Goal: Transaction & Acquisition: Download file/media

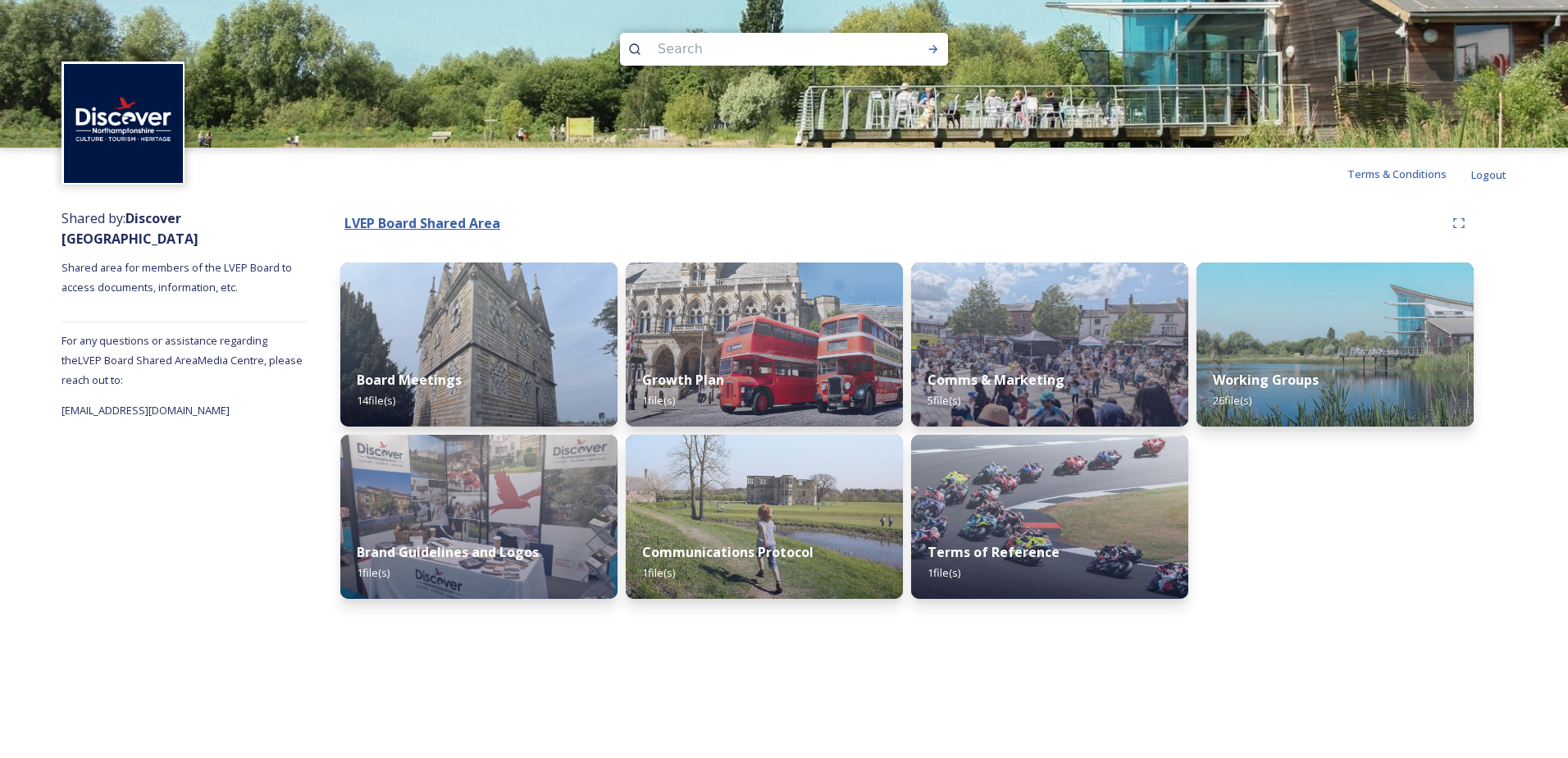
click at [401, 225] on strong "LVEP Board Shared Area" at bounding box center [422, 222] width 156 height 18
click at [1088, 369] on div "Comms & Marketing 5 file(s)" at bounding box center [1050, 391] width 283 height 75
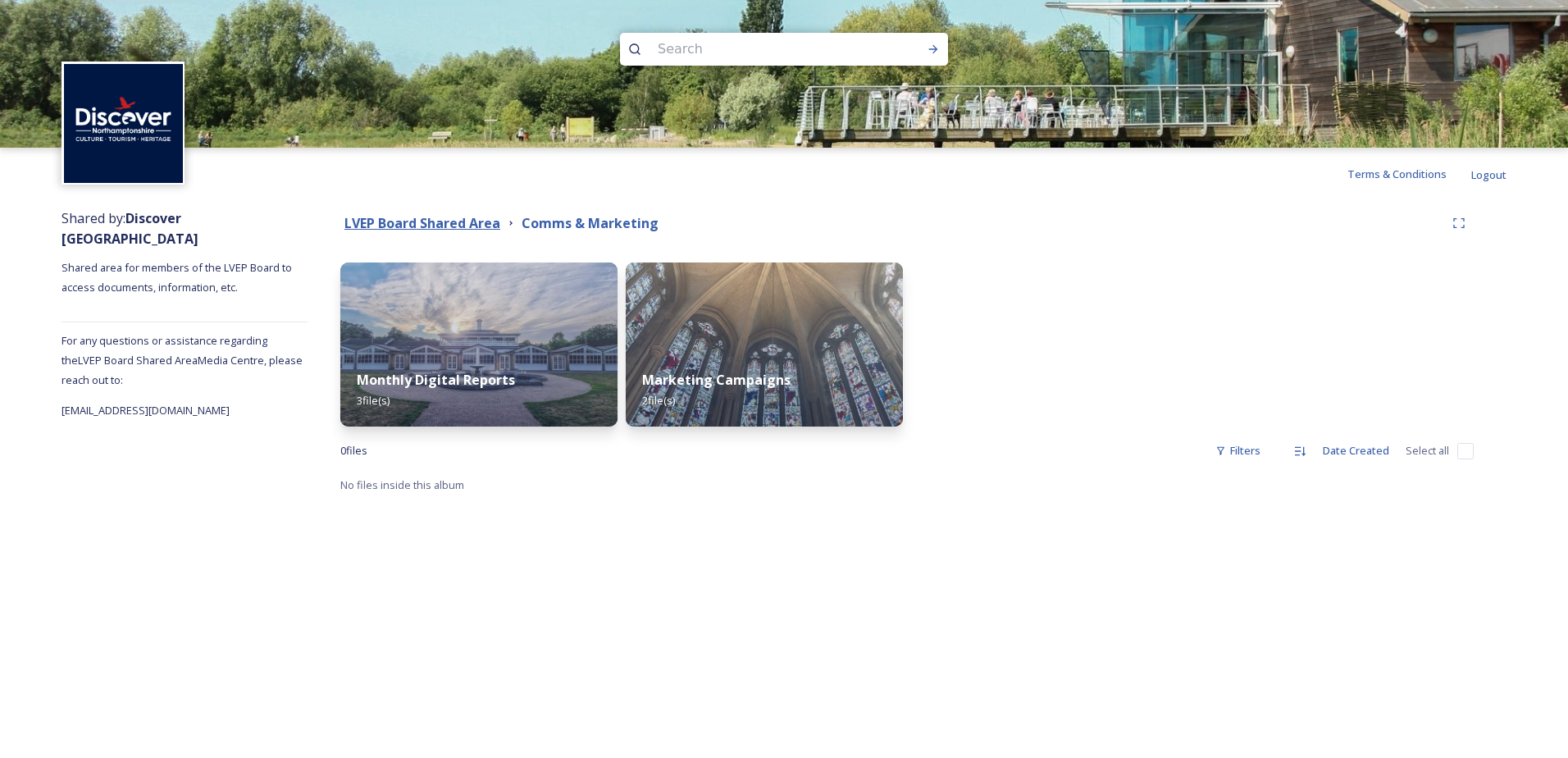
click at [452, 223] on strong "LVEP Board Shared Area" at bounding box center [422, 222] width 156 height 18
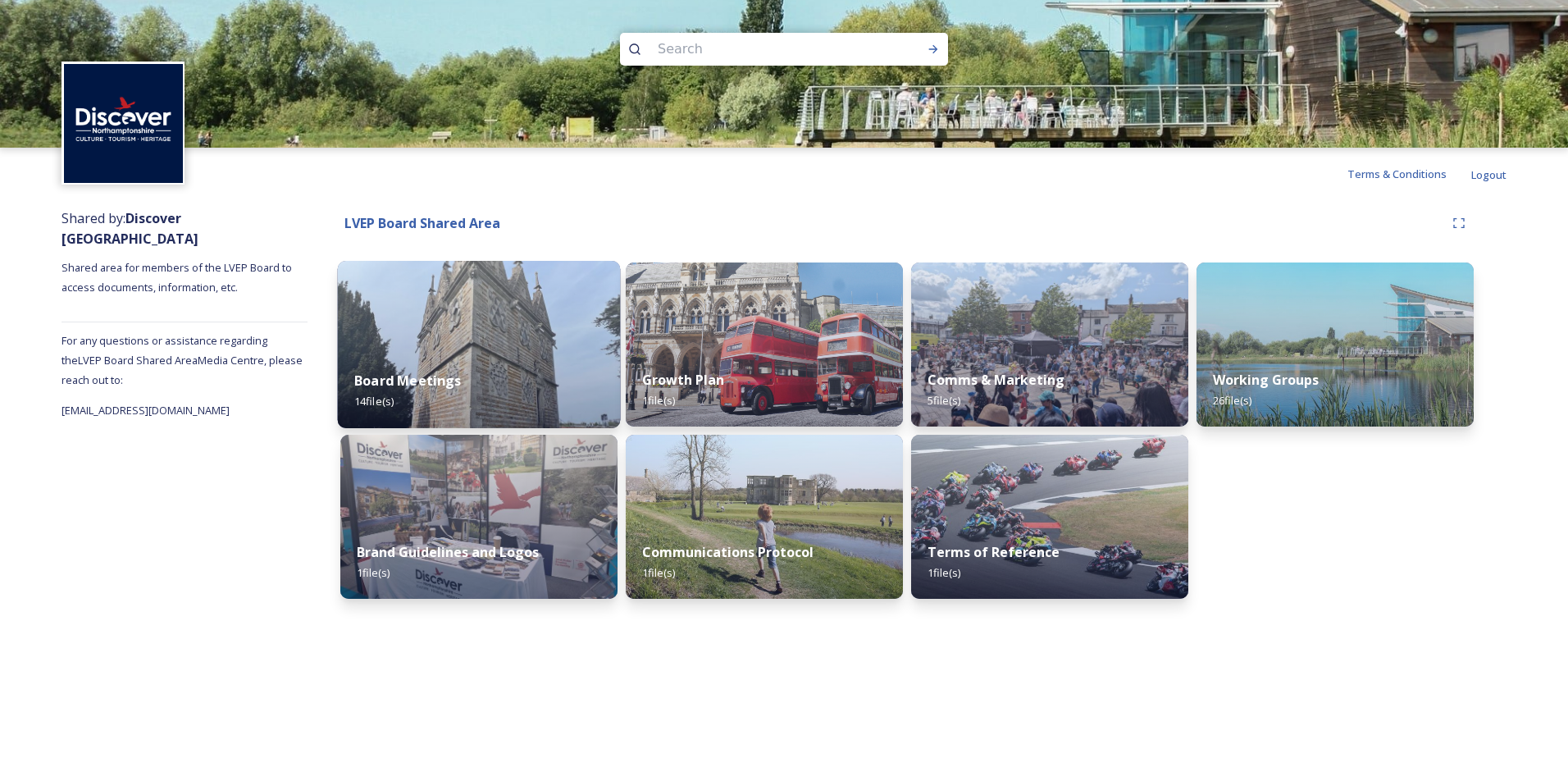
click at [453, 359] on div "Board Meetings 14 file(s)" at bounding box center [480, 391] width 283 height 75
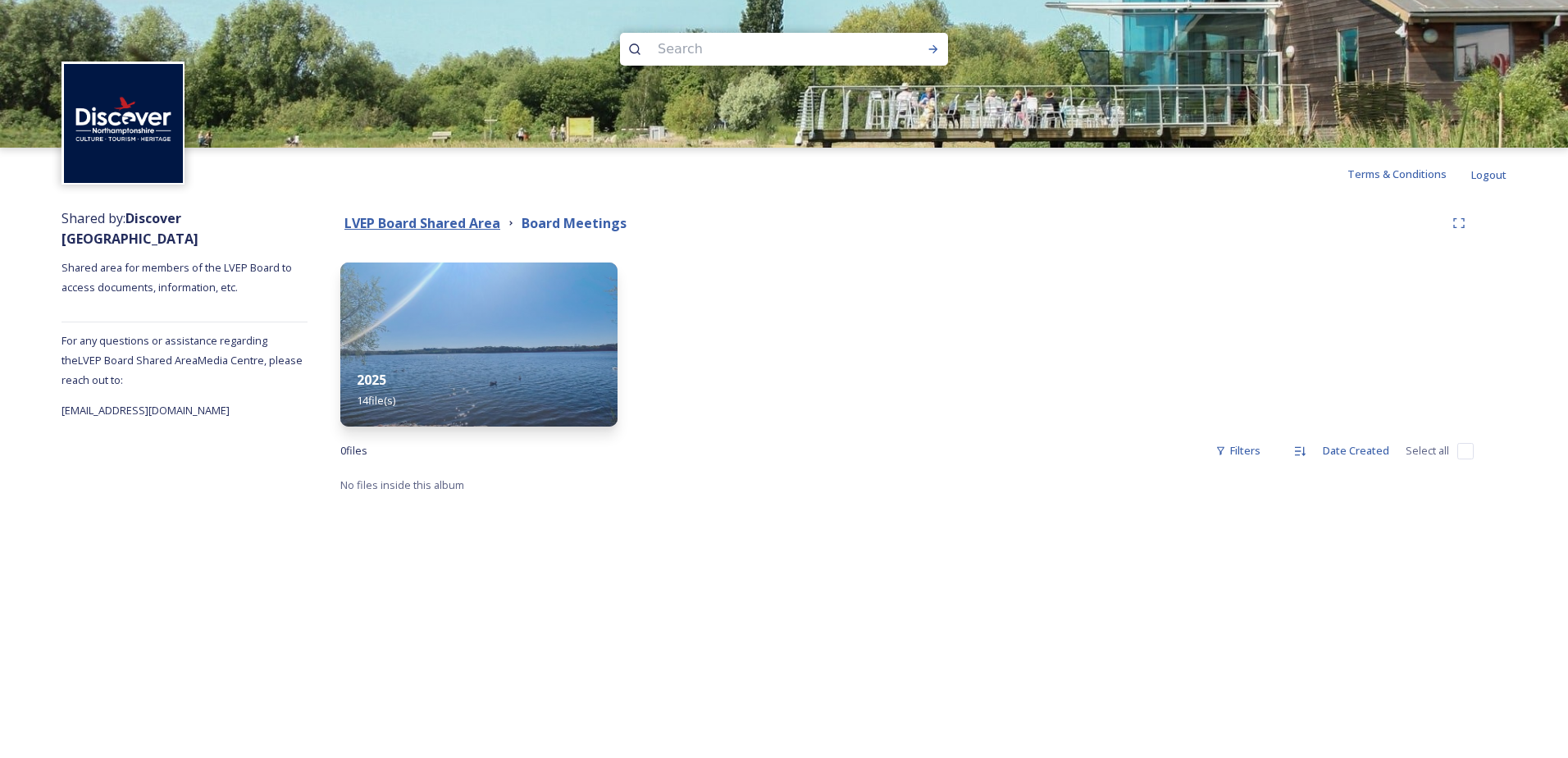
drag, startPoint x: 453, startPoint y: 359, endPoint x: 452, endPoint y: 216, distance: 143.0
click at [452, 216] on strong "LVEP Board Shared Area" at bounding box center [422, 222] width 156 height 18
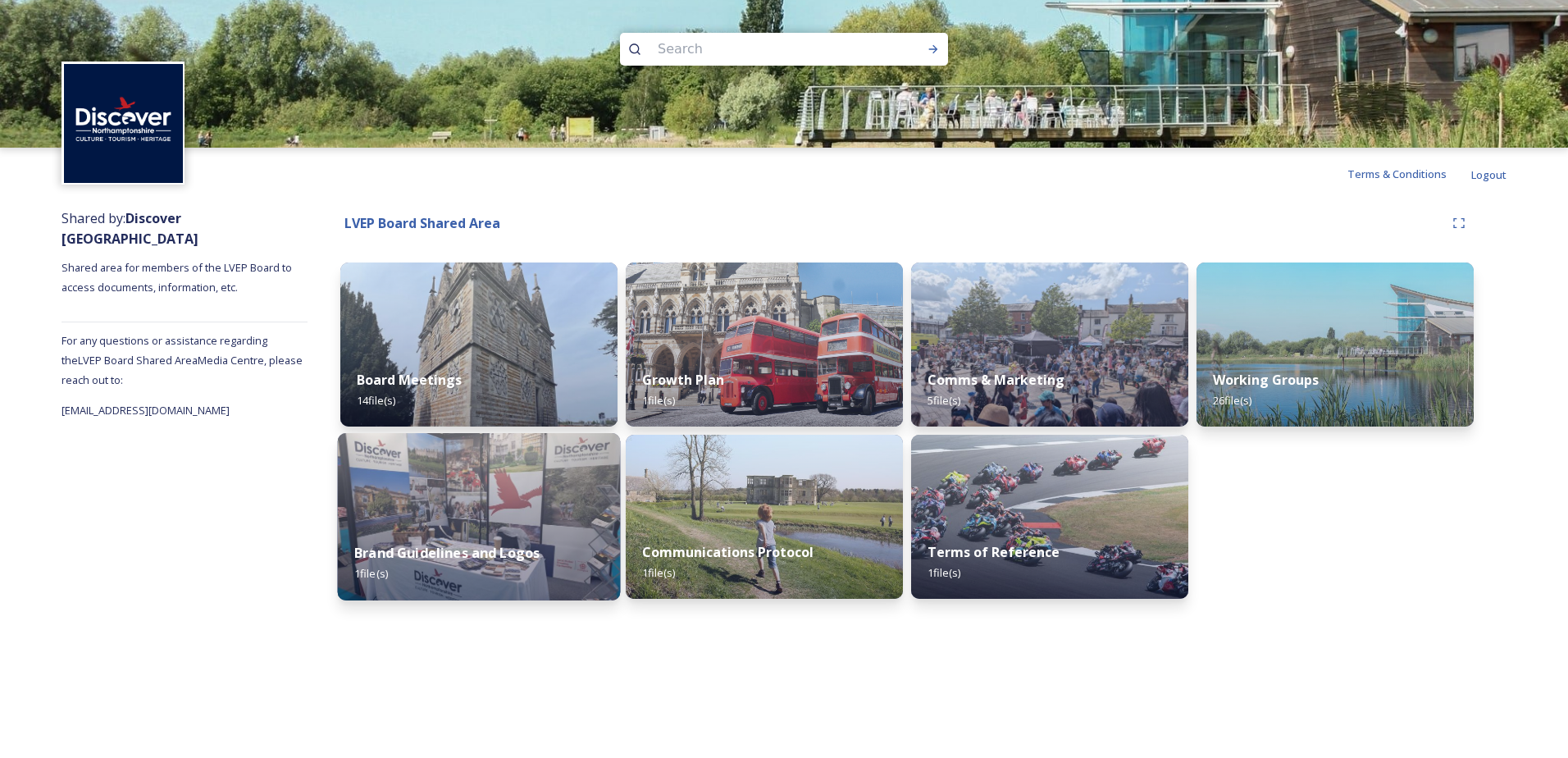
click at [395, 540] on div "Brand Guidelines and Logos 1 file(s)" at bounding box center [480, 563] width 283 height 75
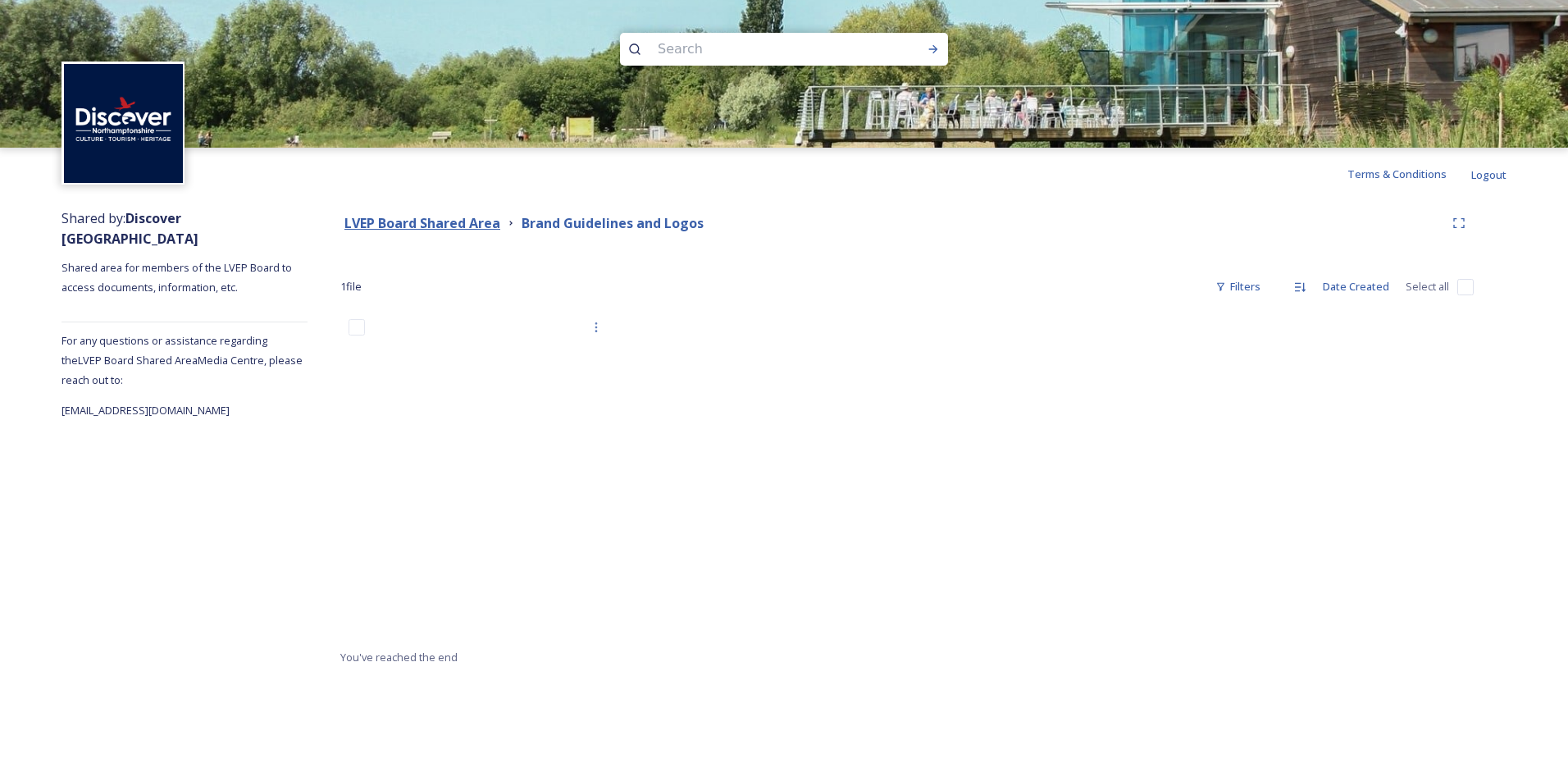
click at [416, 225] on strong "LVEP Board Shared Area" at bounding box center [422, 222] width 156 height 18
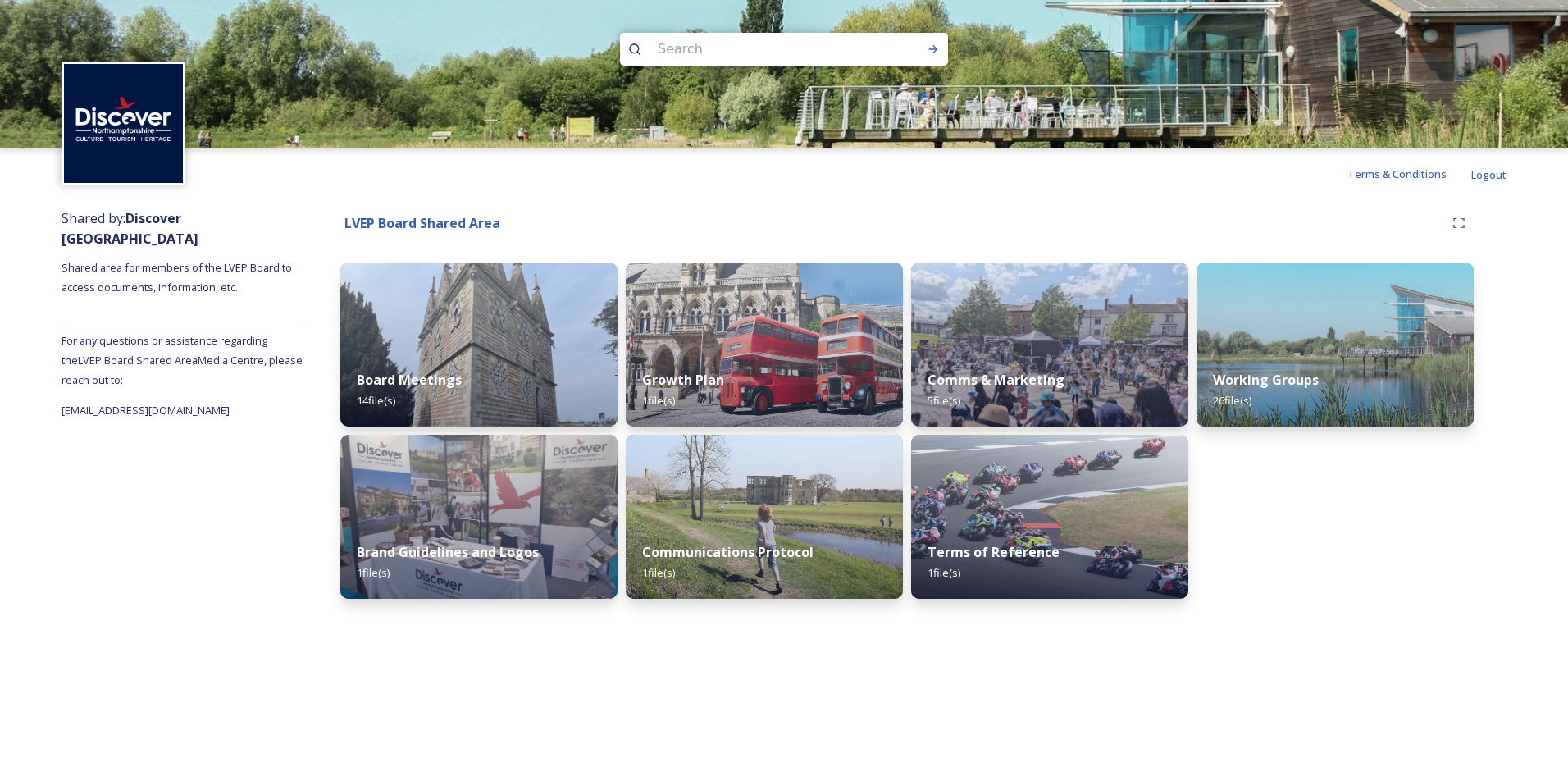
click at [113, 107] on img at bounding box center [123, 123] width 119 height 119
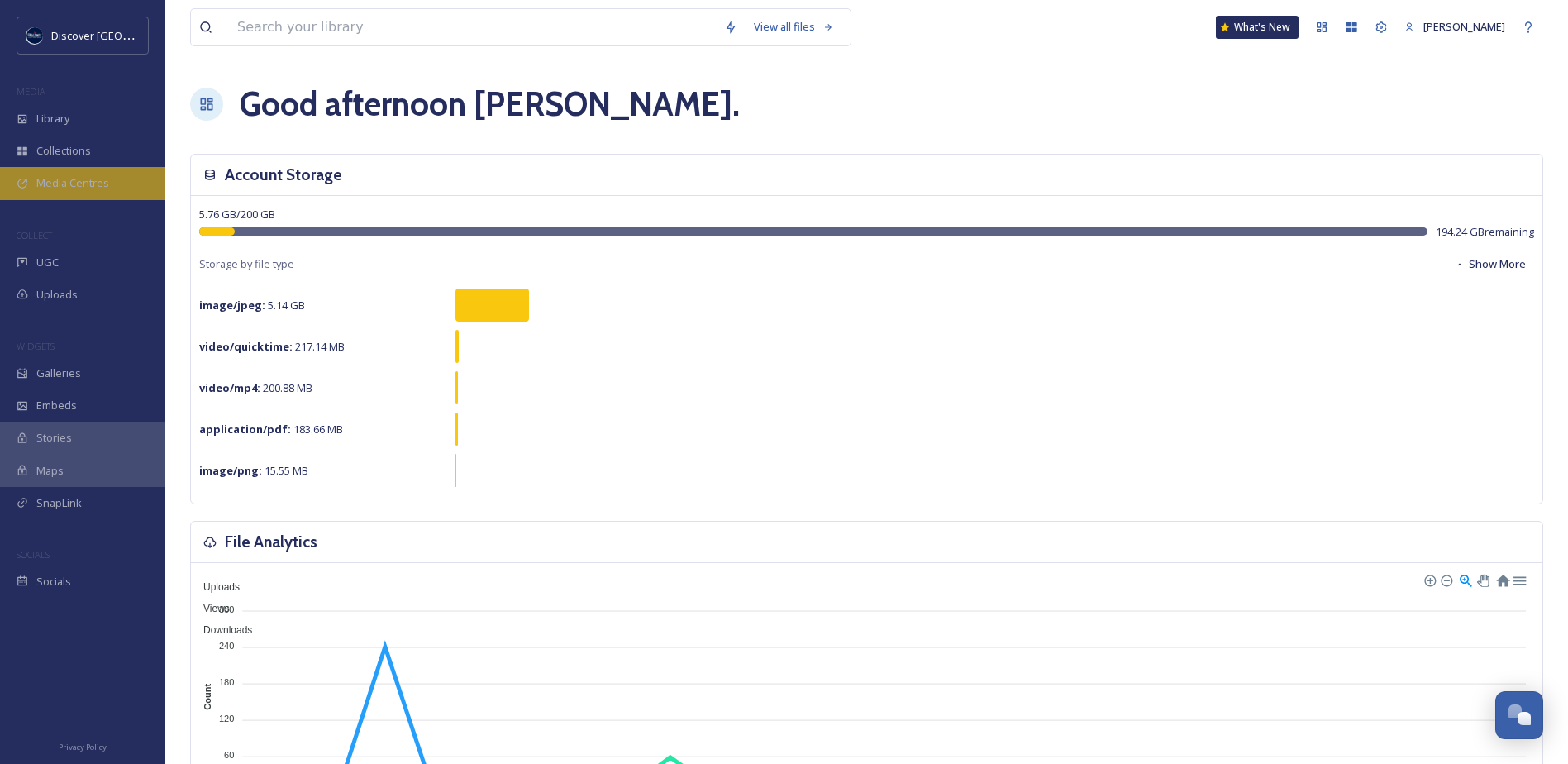
click at [62, 181] on span "Media Centres" at bounding box center [72, 183] width 73 height 15
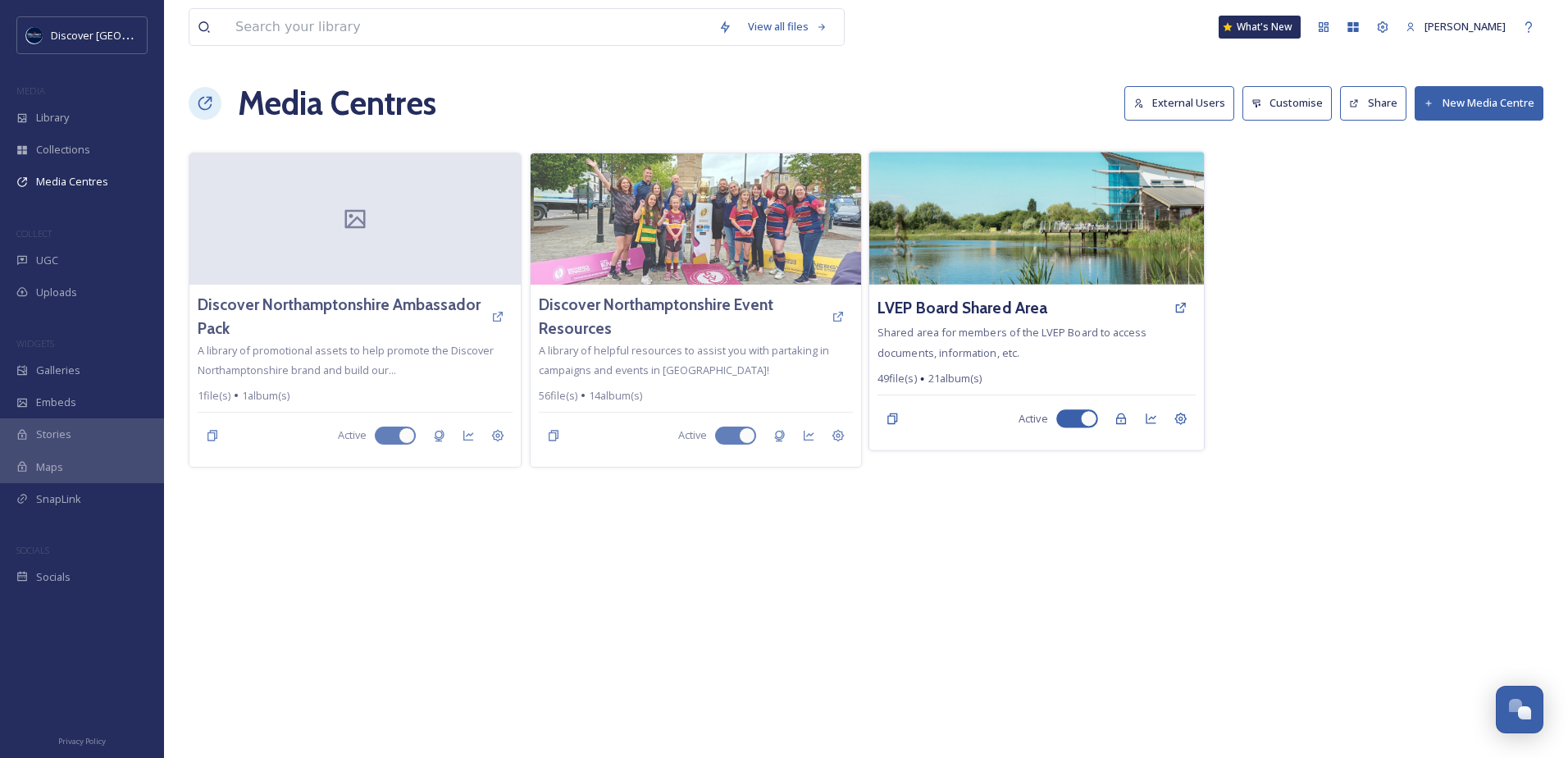
click at [1042, 334] on span "Shared area for members of the LVEP Board to access documents, information, etc." at bounding box center [1012, 342] width 269 height 34
click at [951, 232] on img at bounding box center [1037, 218] width 335 height 133
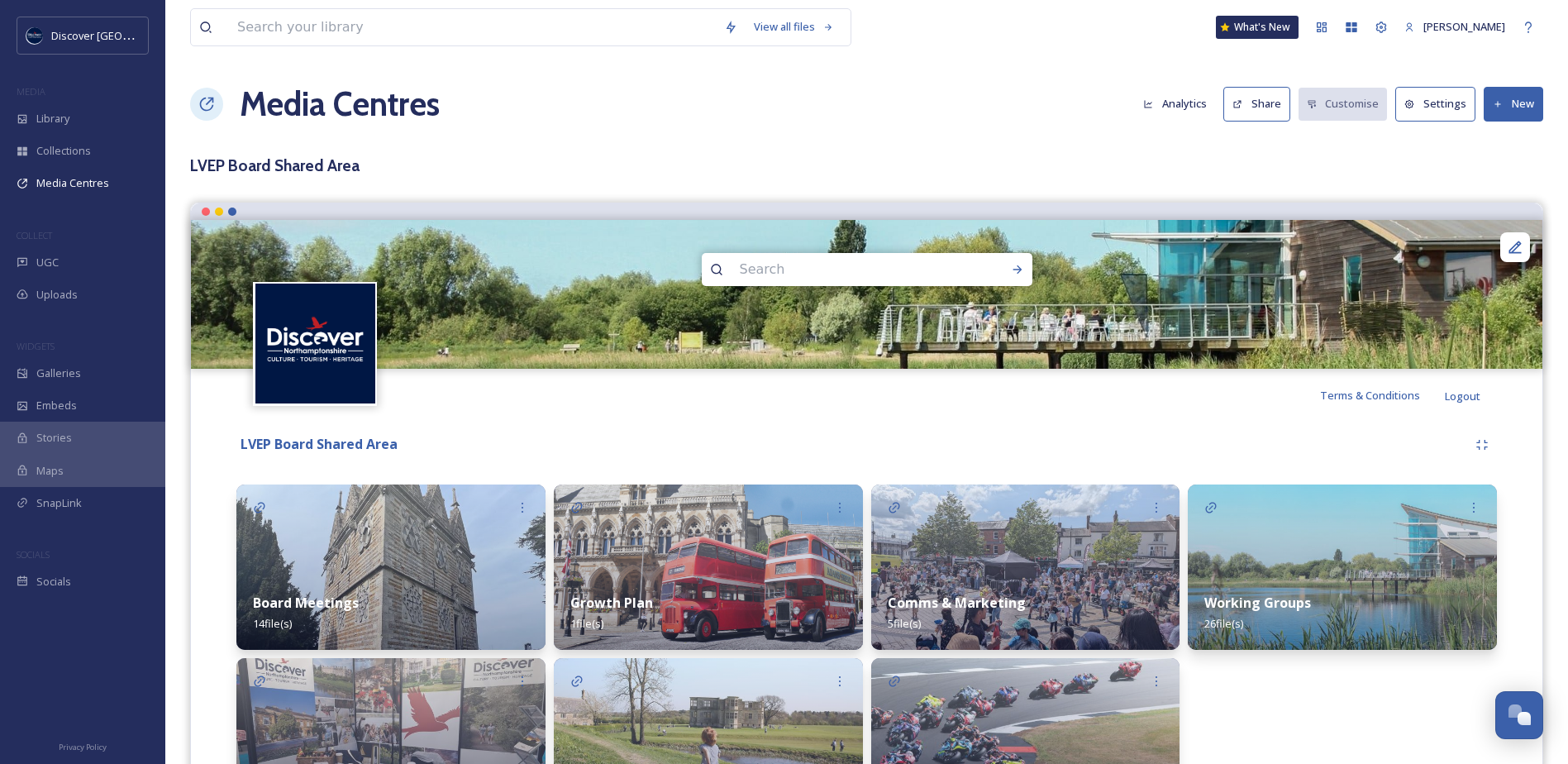
scroll to position [126, 0]
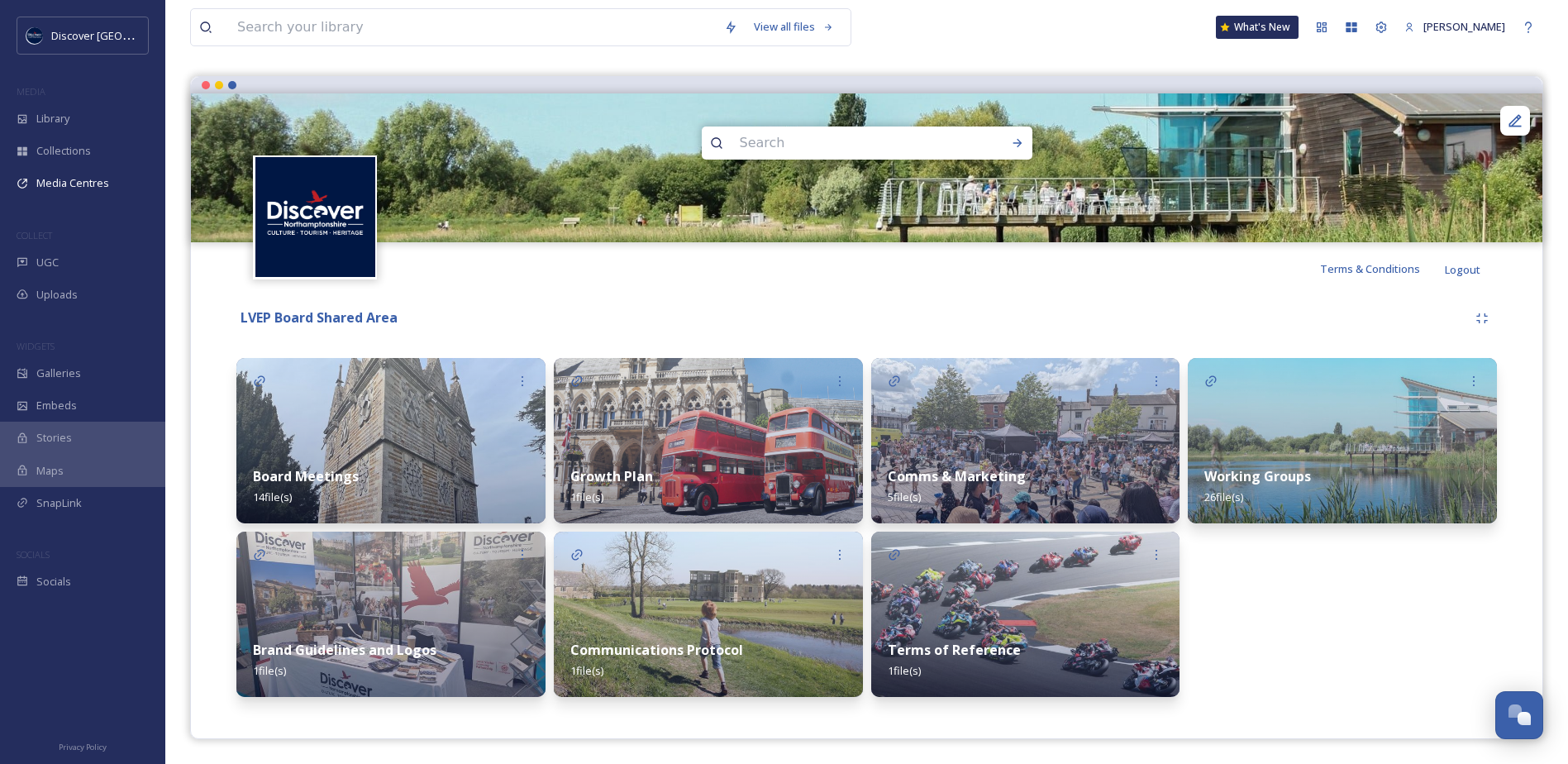
click at [1255, 496] on div "Working Groups 26 file(s)" at bounding box center [1342, 487] width 309 height 74
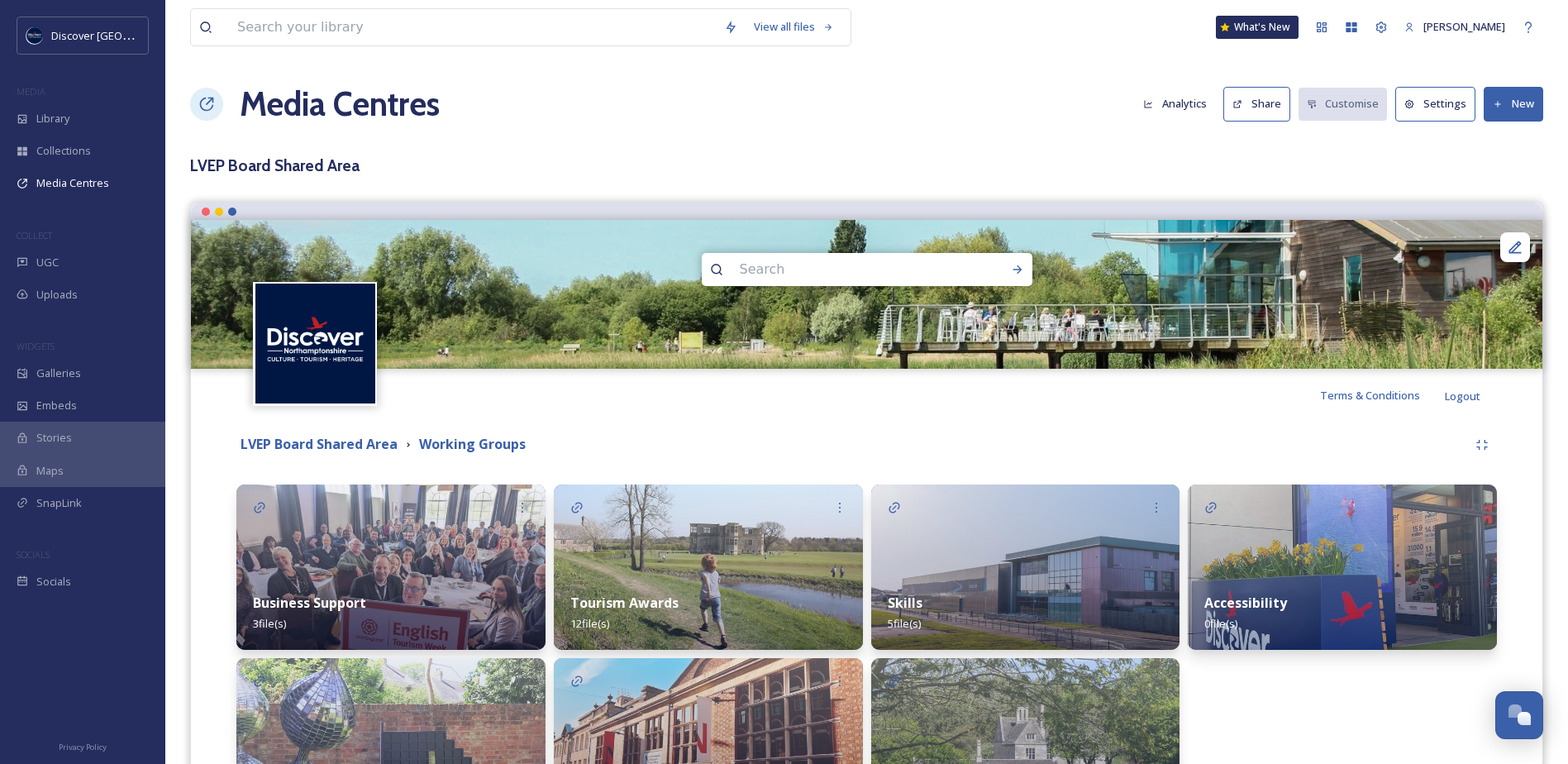
scroll to position [187, 0]
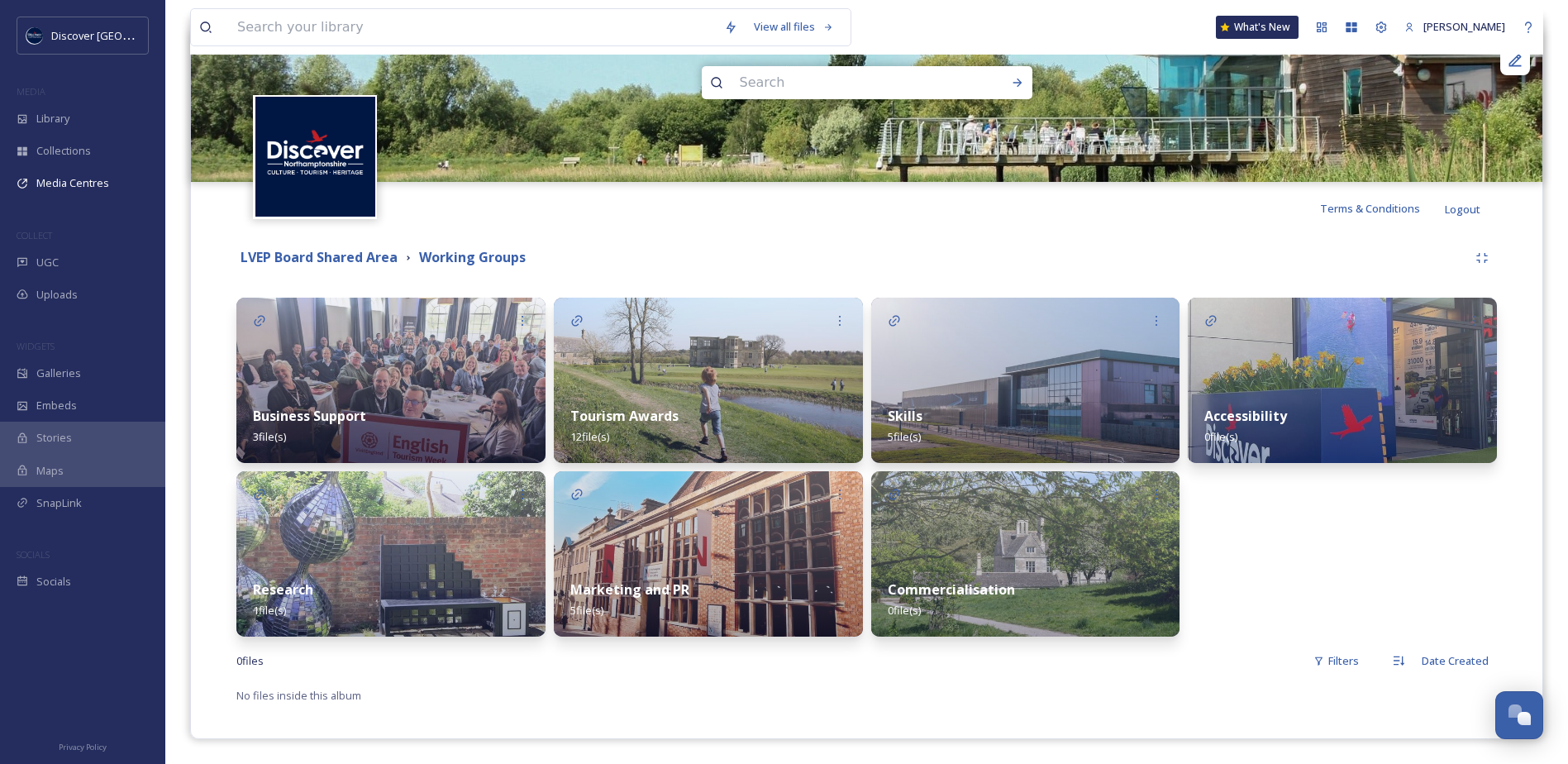
click at [572, 412] on strong "Tourism Awards" at bounding box center [624, 415] width 108 height 18
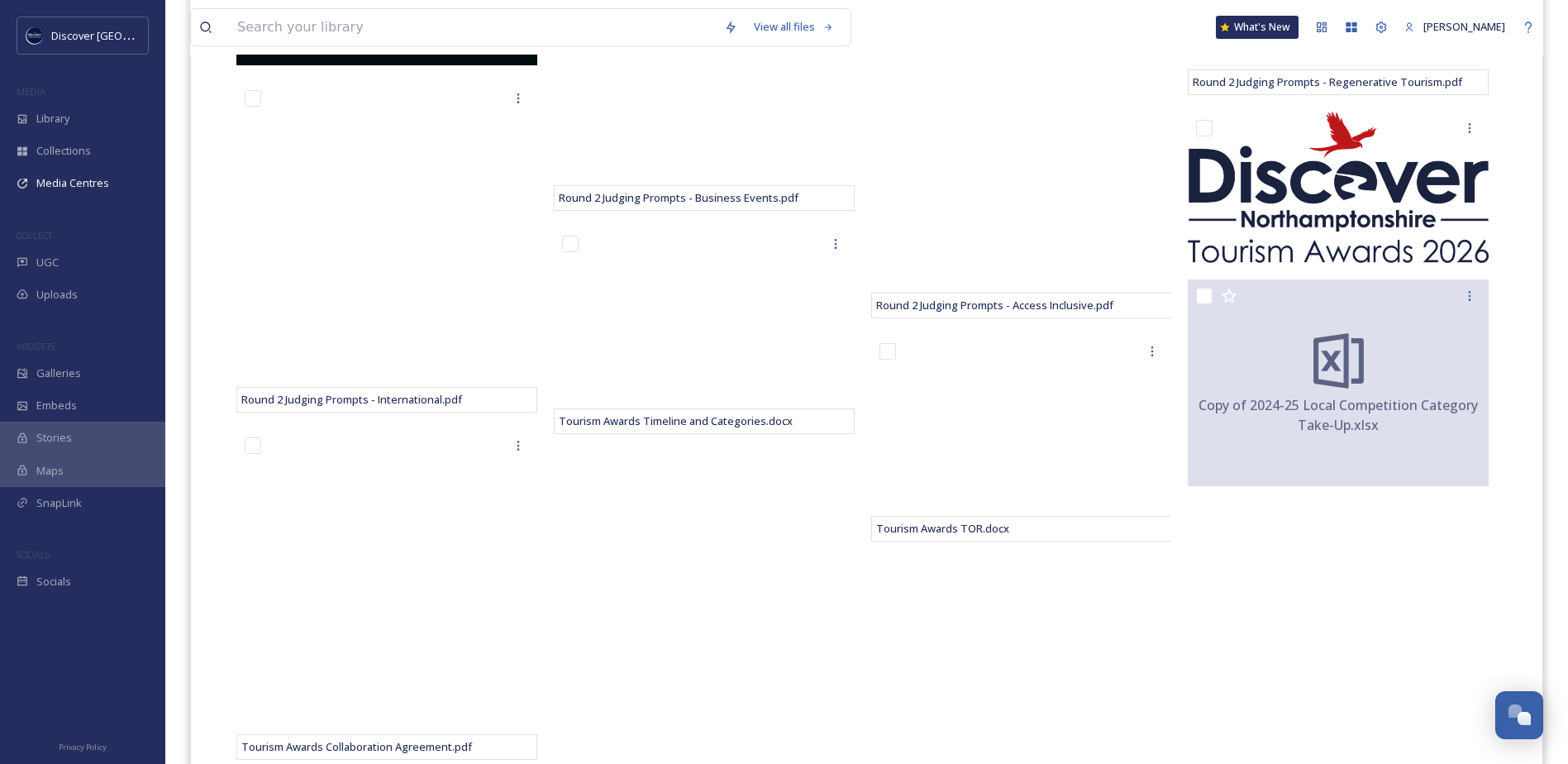
scroll to position [828, 0]
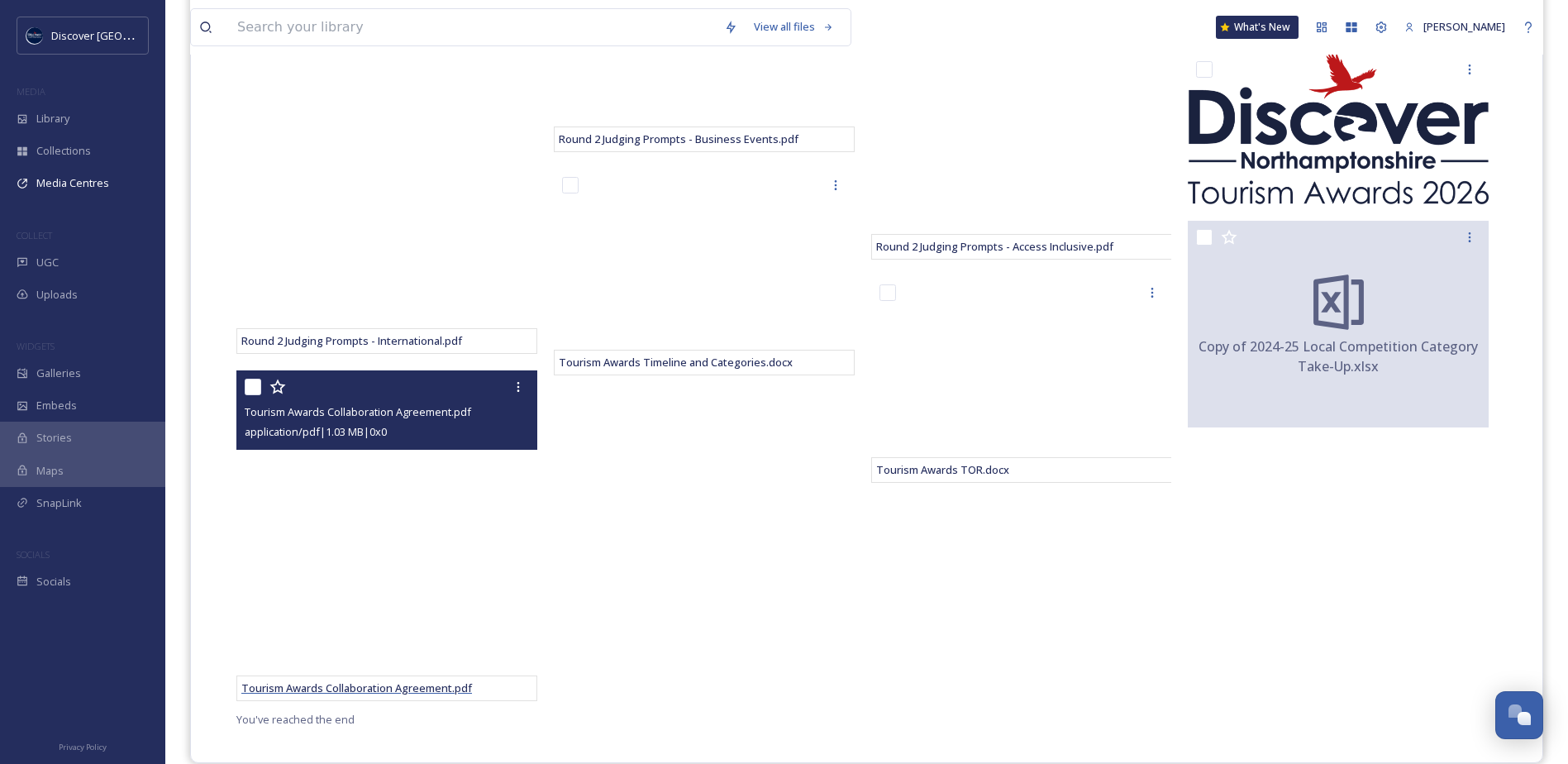
click at [358, 690] on span "Tourism Awards Collaboration Agreement.pdf" at bounding box center [356, 687] width 231 height 15
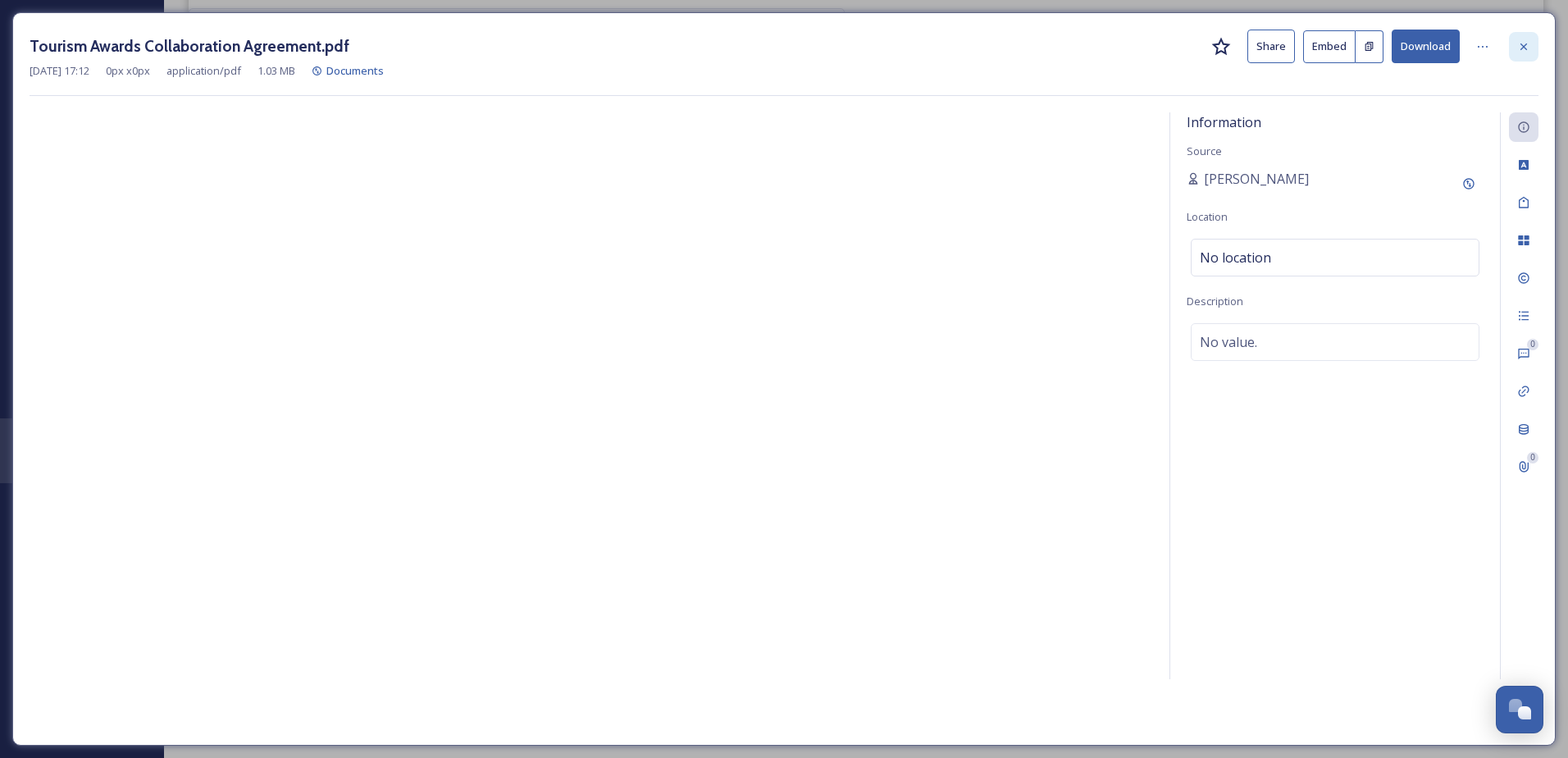
click at [1527, 55] on div at bounding box center [1524, 47] width 30 height 30
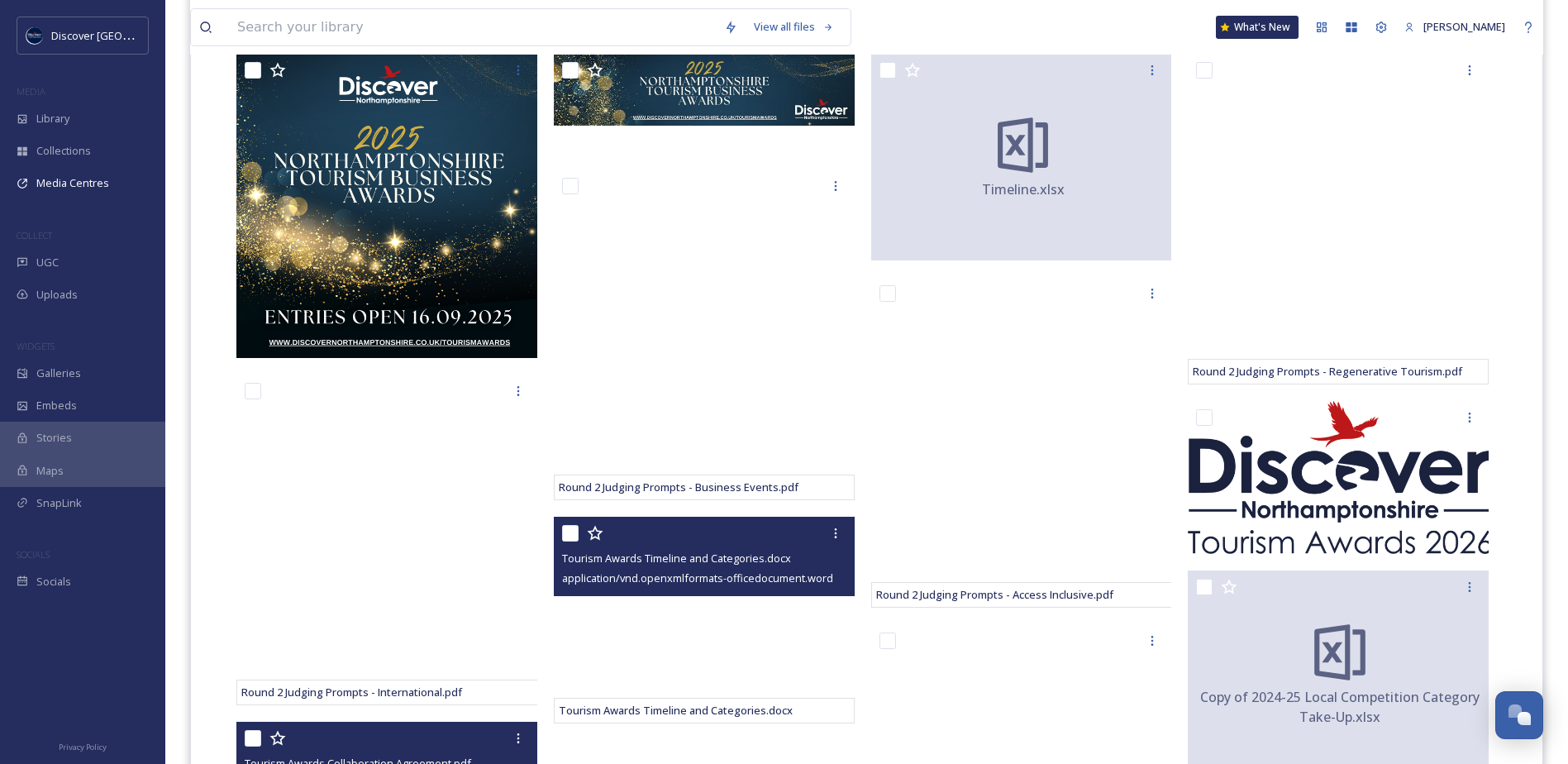
scroll to position [480, 0]
